Goal: Transaction & Acquisition: Register for event/course

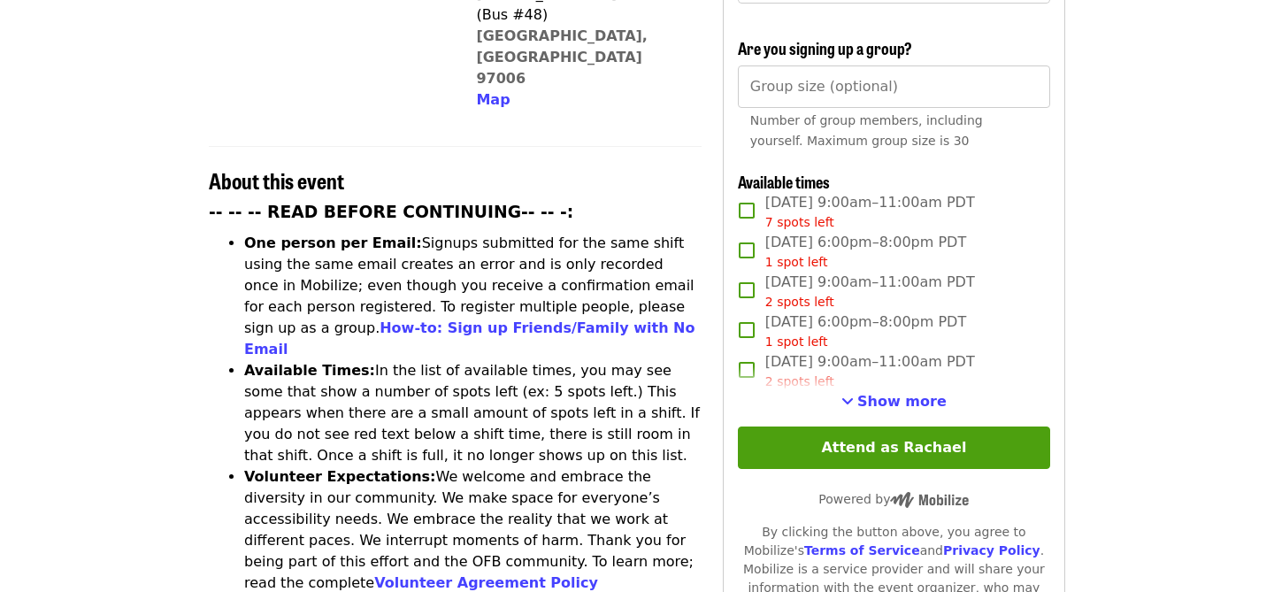
scroll to position [563, 0]
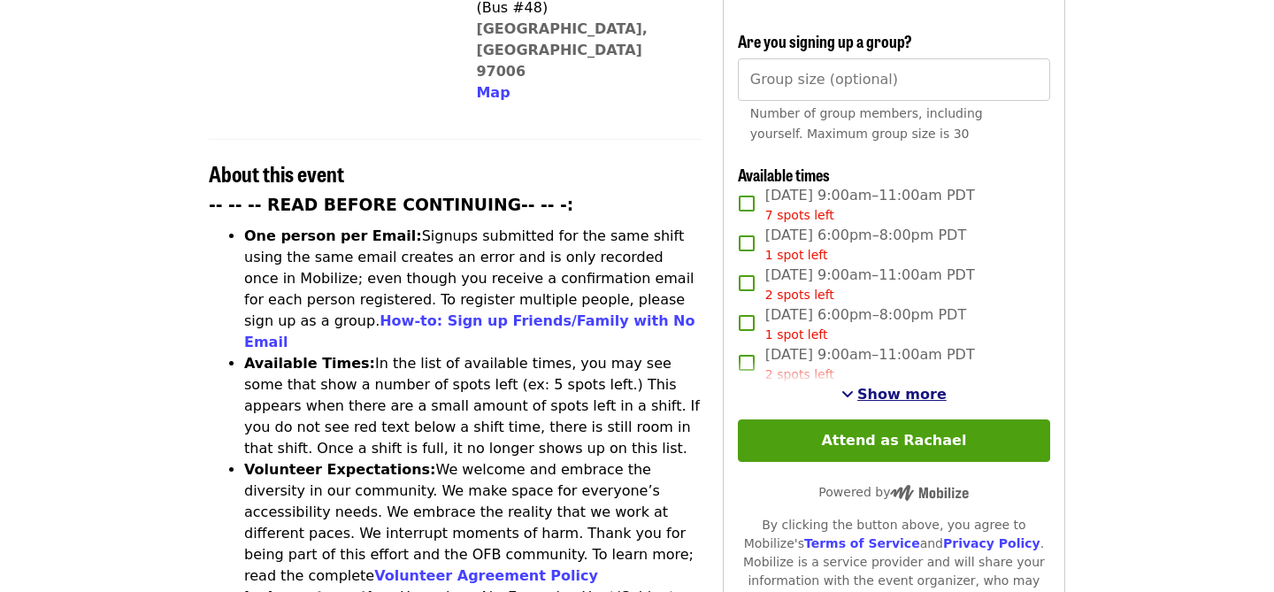
click at [928, 386] on span "Show more" at bounding box center [901, 394] width 89 height 17
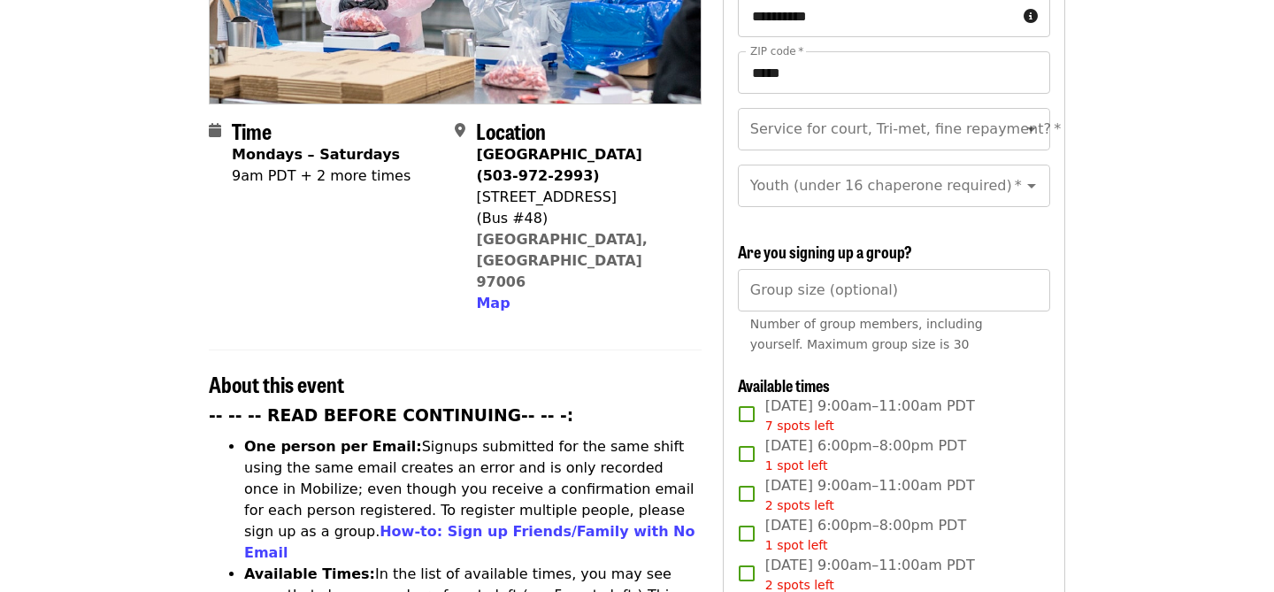
scroll to position [0, 0]
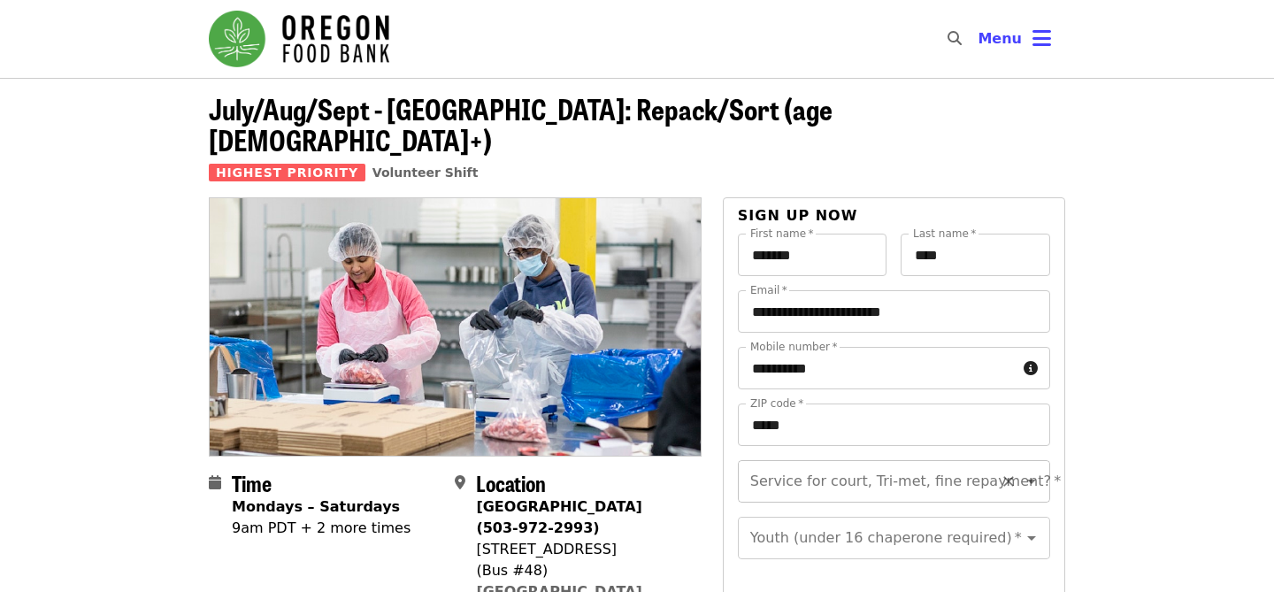
click at [1033, 471] on icon "Open" at bounding box center [1031, 481] width 21 height 21
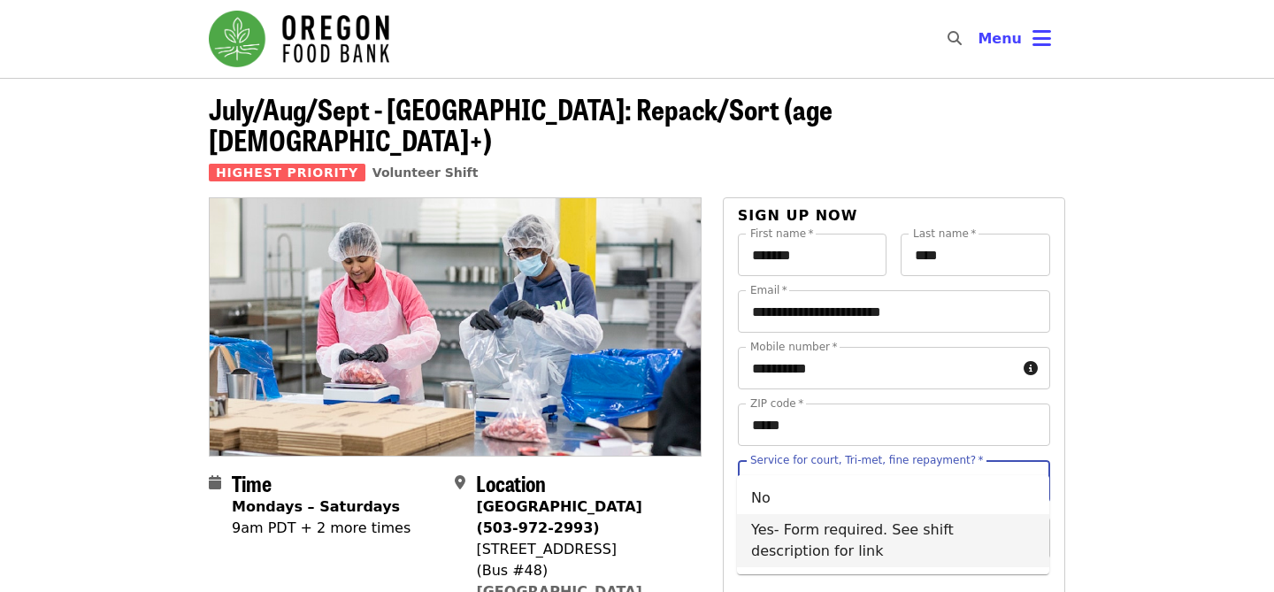
click at [1003, 530] on li "Yes- Form required. See shift description for link" at bounding box center [893, 540] width 312 height 53
type input "**********"
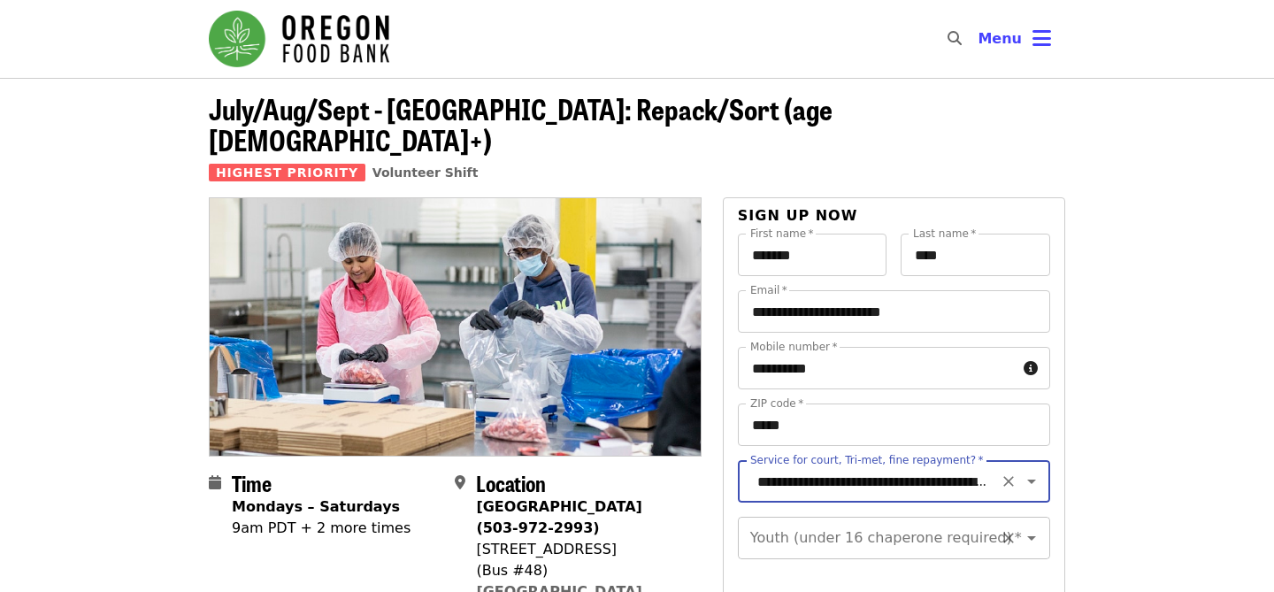
click at [1030, 536] on icon "Open" at bounding box center [1031, 538] width 9 height 4
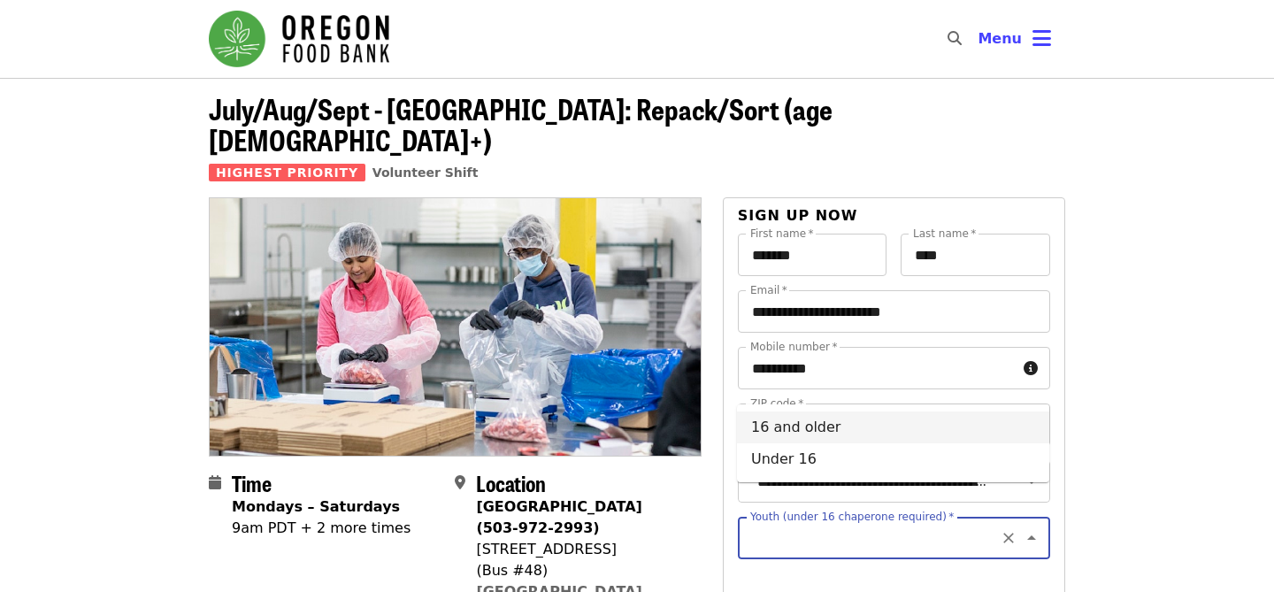
click at [1027, 428] on li "16 and older" at bounding box center [893, 427] width 312 height 32
type input "**********"
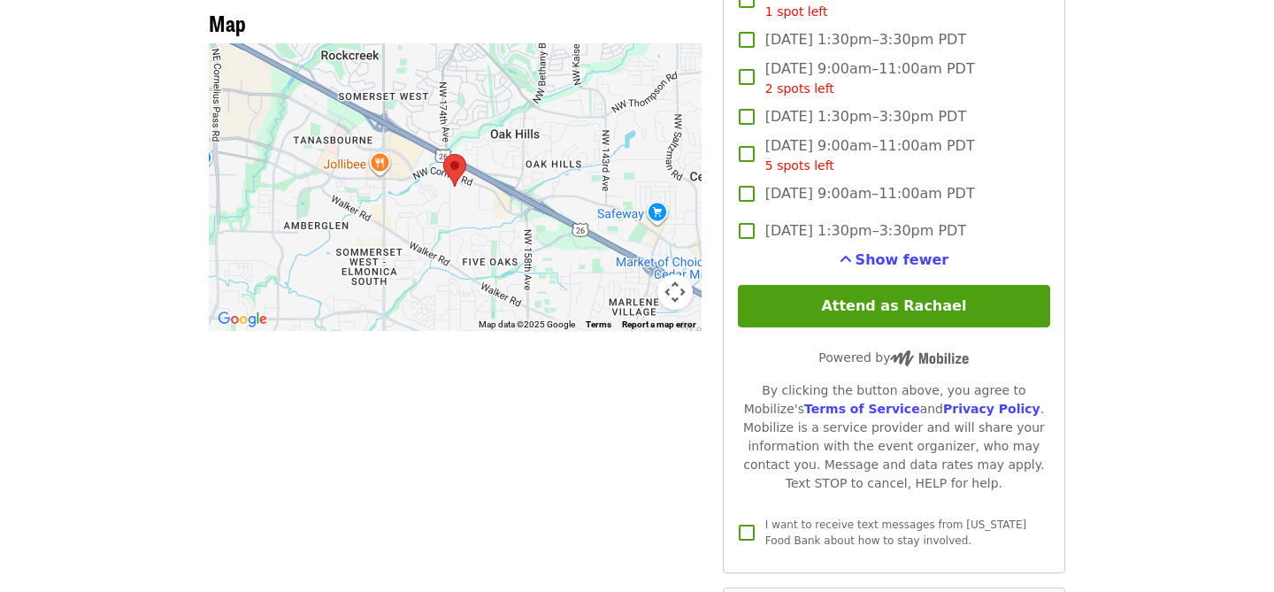
scroll to position [1597, 0]
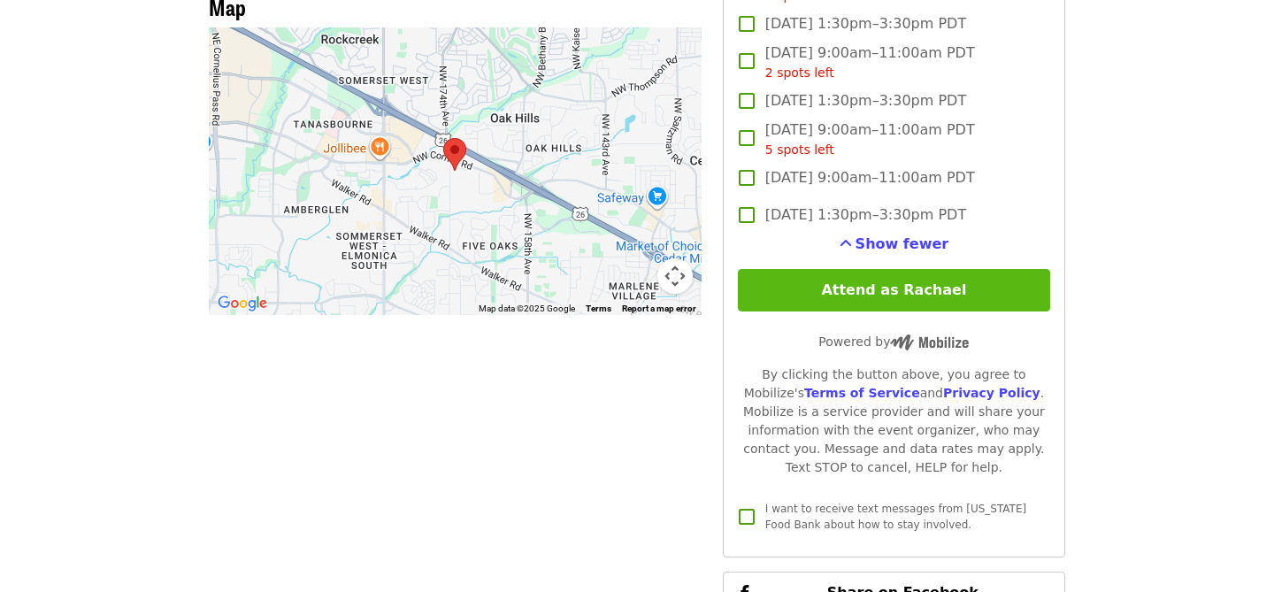
click at [942, 269] on button "Attend as Rachael" at bounding box center [894, 290] width 312 height 42
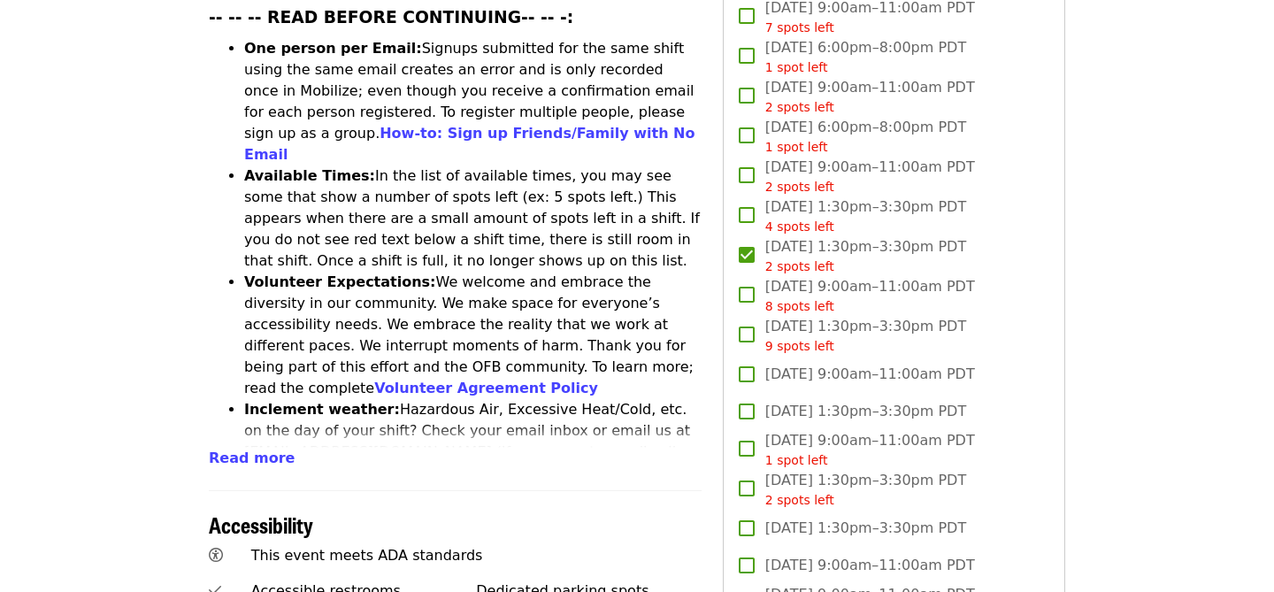
scroll to position [764, 0]
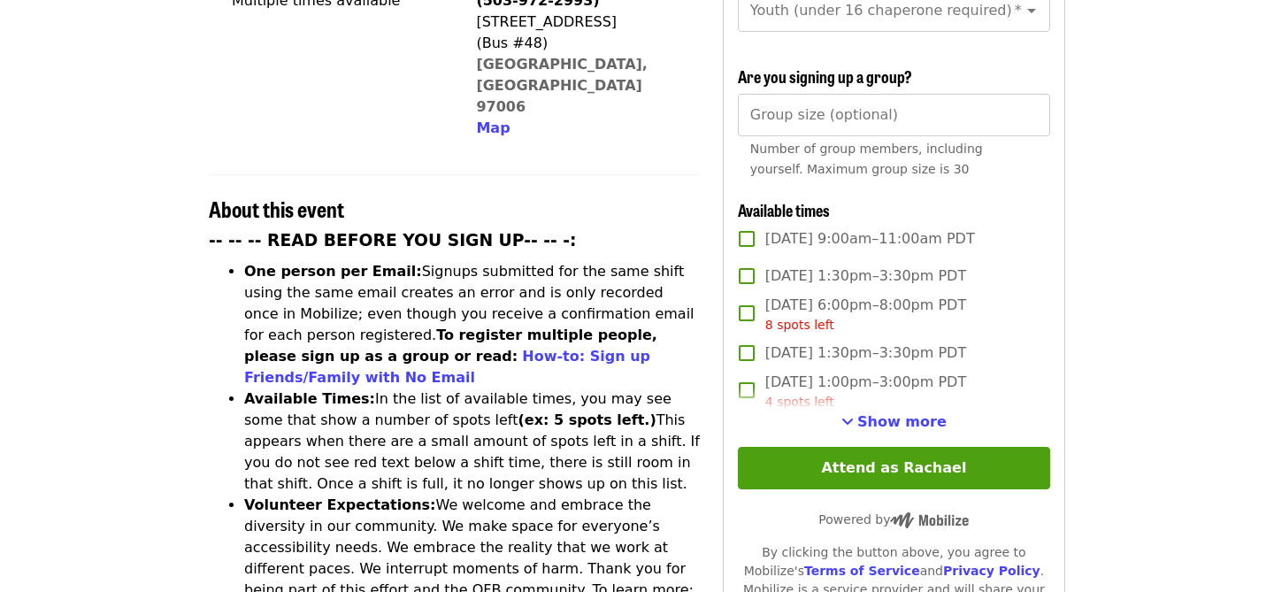
scroll to position [563, 0]
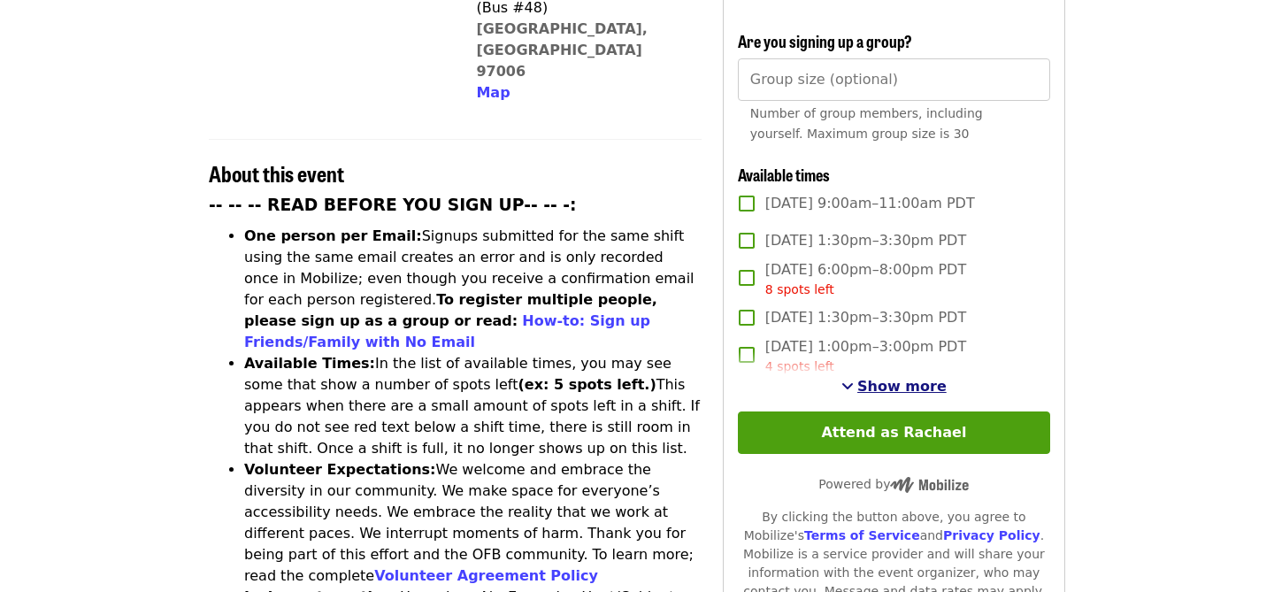
click at [929, 378] on span "Show more" at bounding box center [901, 386] width 89 height 17
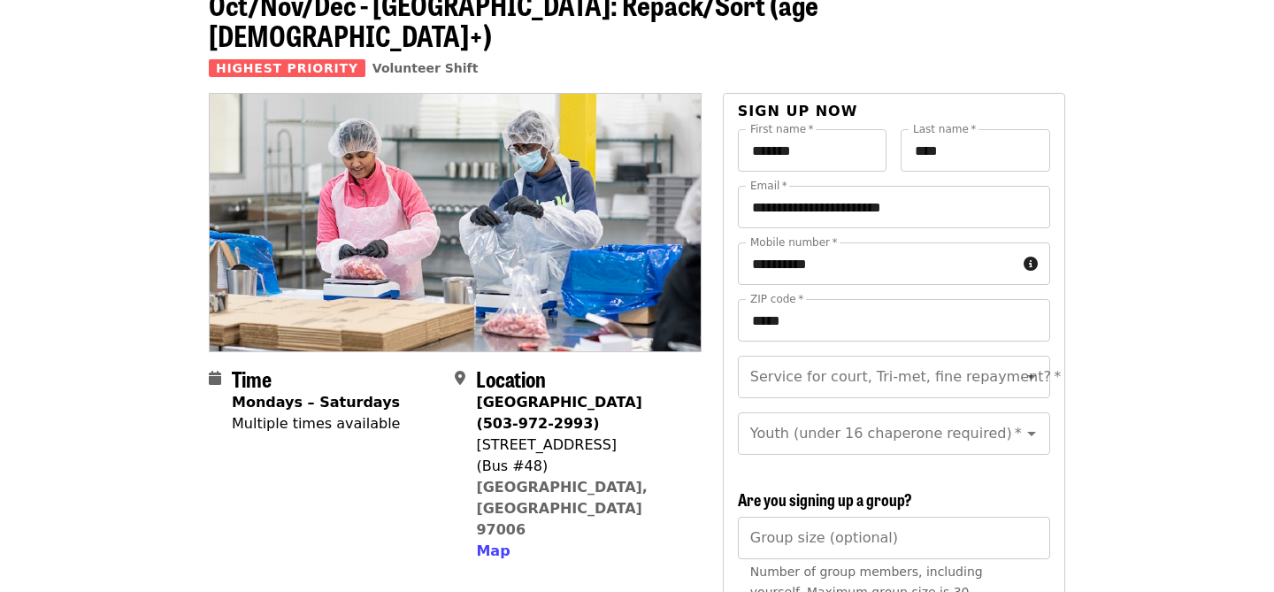
scroll to position [178, 0]
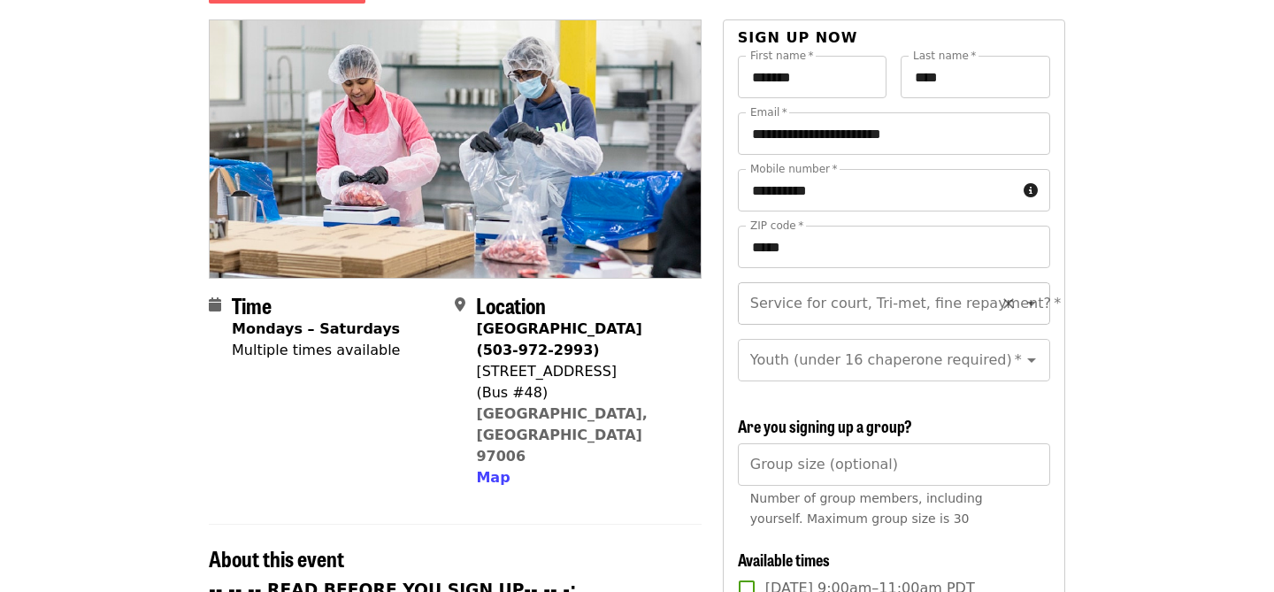
click at [1031, 302] on icon "Open" at bounding box center [1031, 304] width 9 height 4
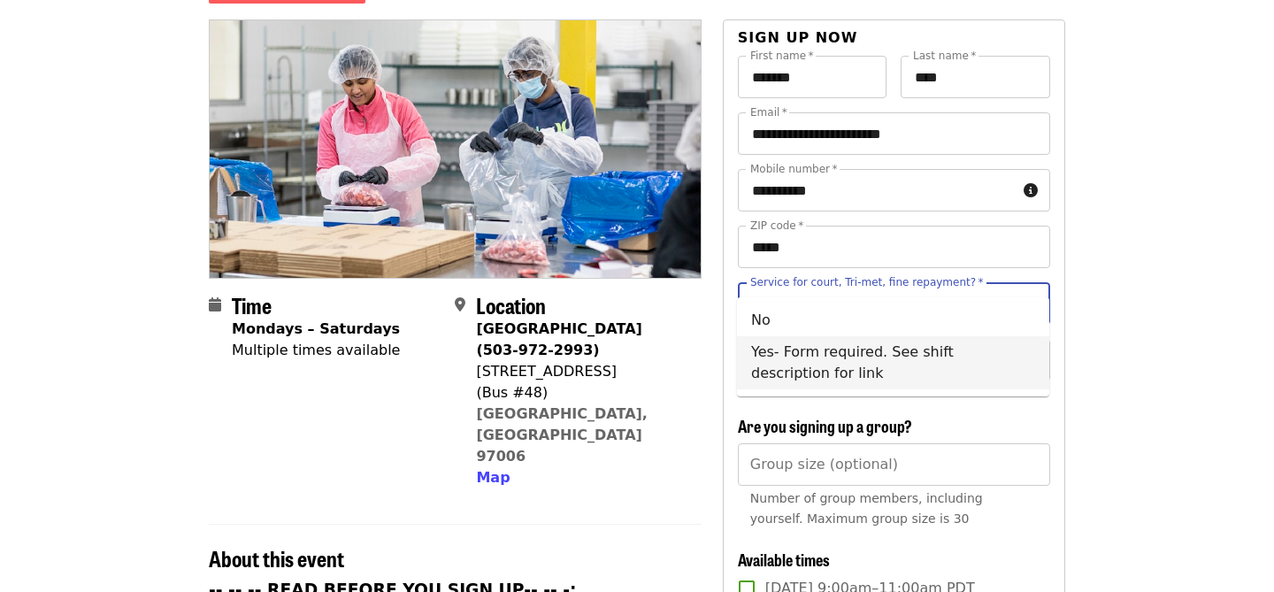
click at [1004, 351] on li "Yes- Form required. See shift description for link" at bounding box center [893, 362] width 312 height 53
type input "**********"
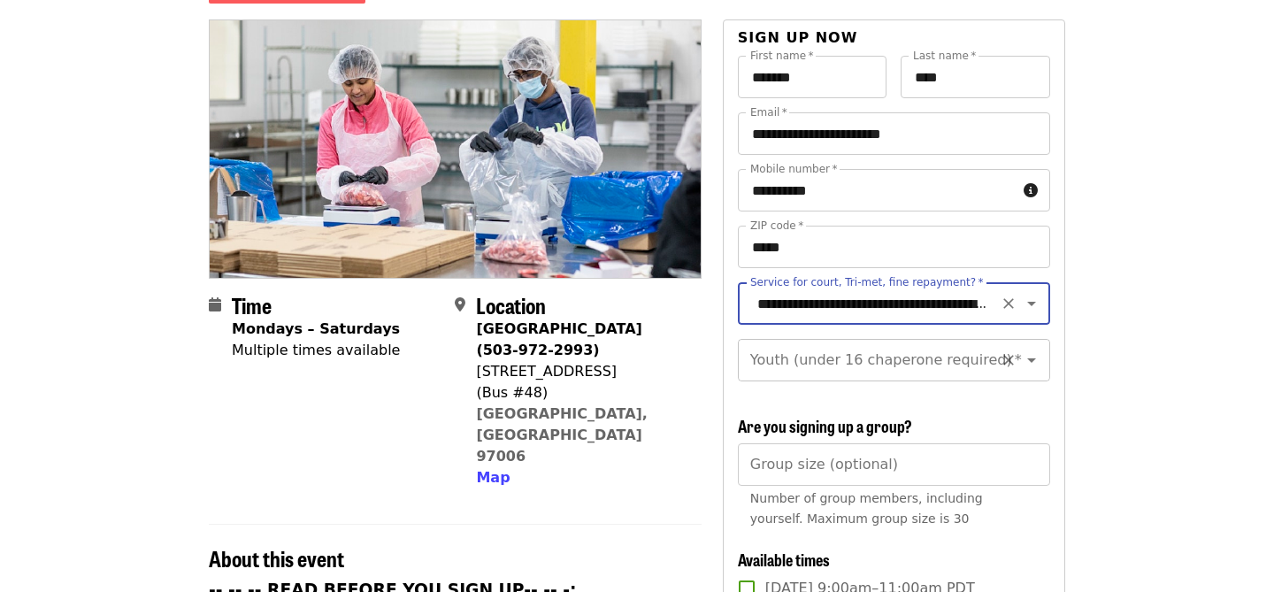
click at [1032, 349] on icon "Open" at bounding box center [1031, 359] width 21 height 21
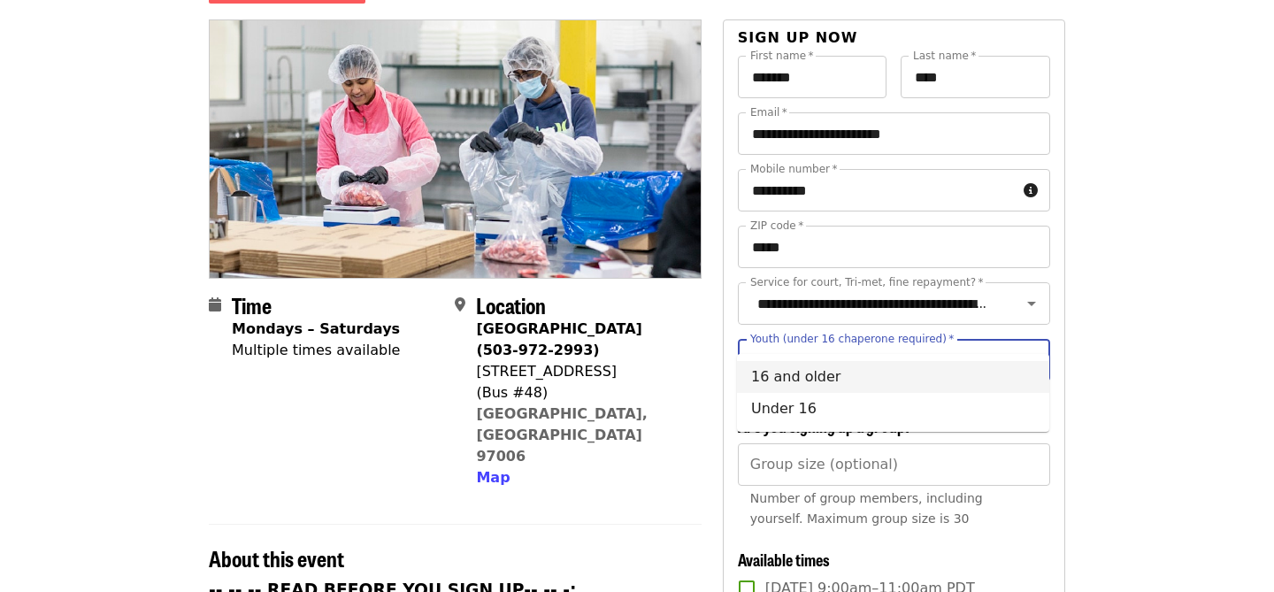
click at [1021, 369] on li "16 and older" at bounding box center [893, 377] width 312 height 32
type input "**********"
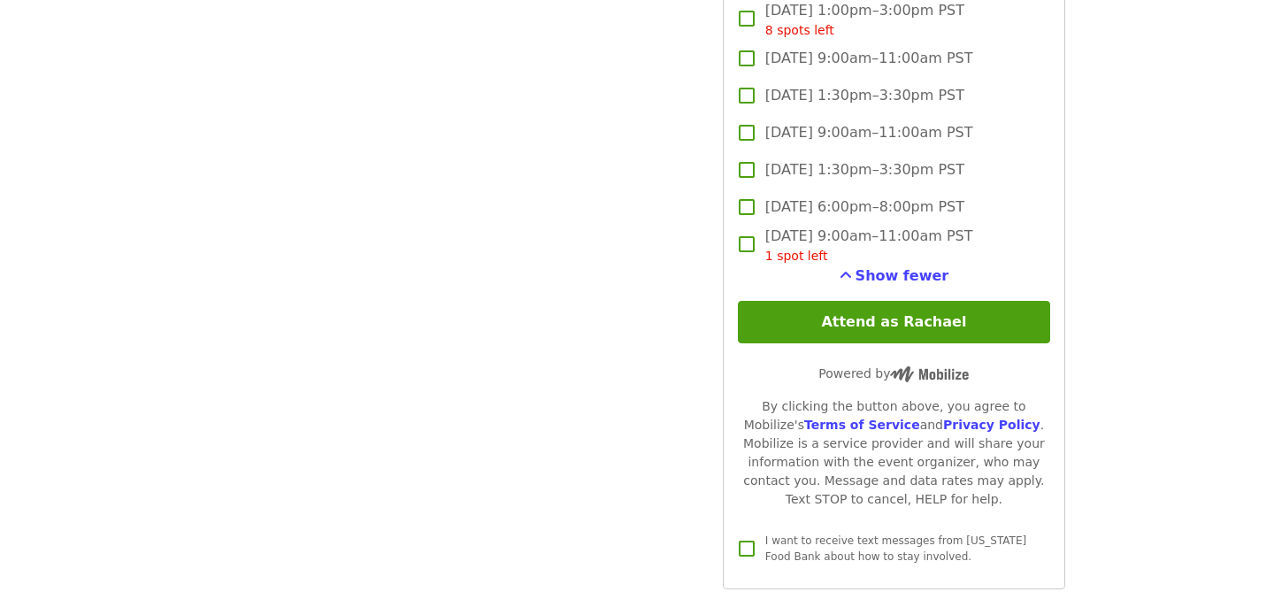
scroll to position [5064, 0]
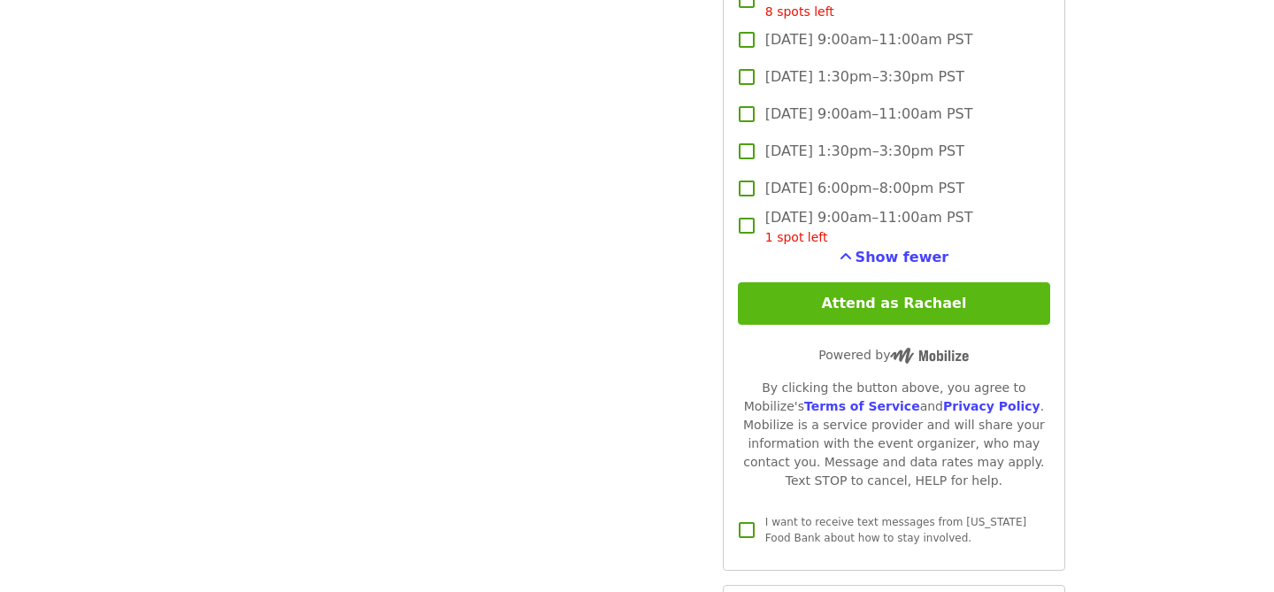
click at [965, 282] on button "Attend as Rachael" at bounding box center [894, 303] width 312 height 42
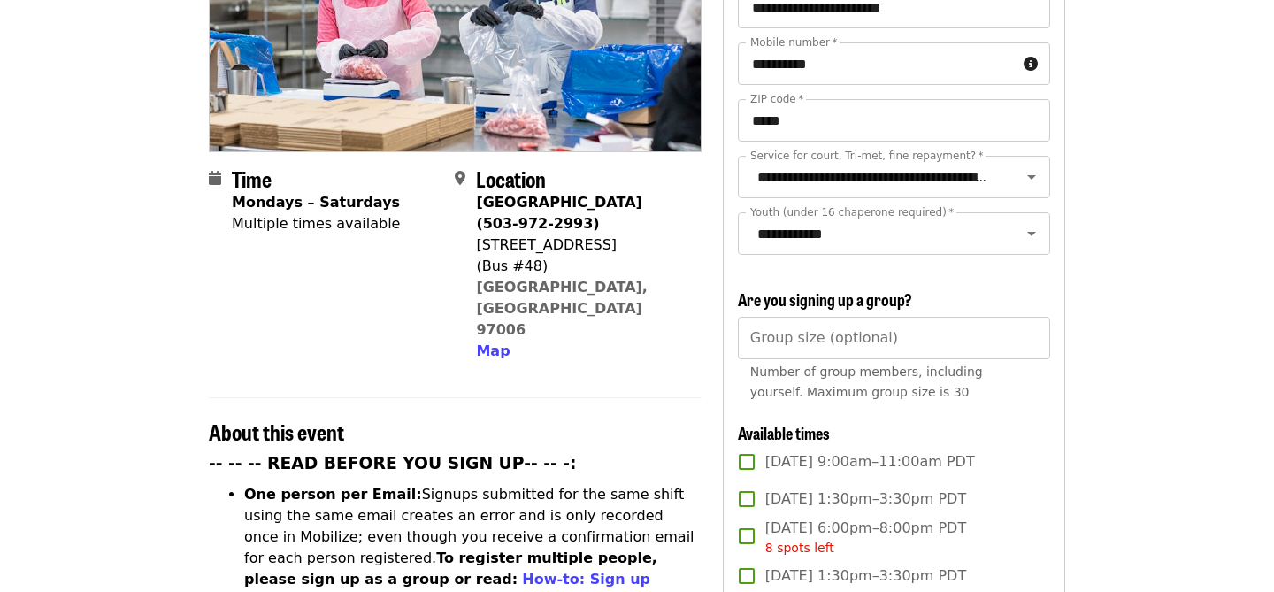
scroll to position [0, 0]
